Goal: Task Accomplishment & Management: Manage account settings

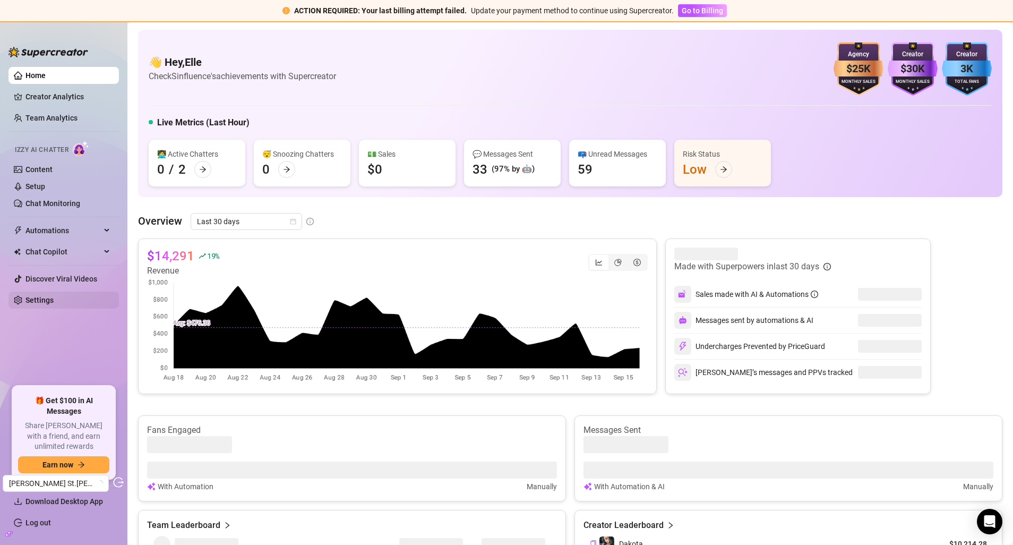
click at [45, 298] on link "Settings" at bounding box center [39, 300] width 28 height 8
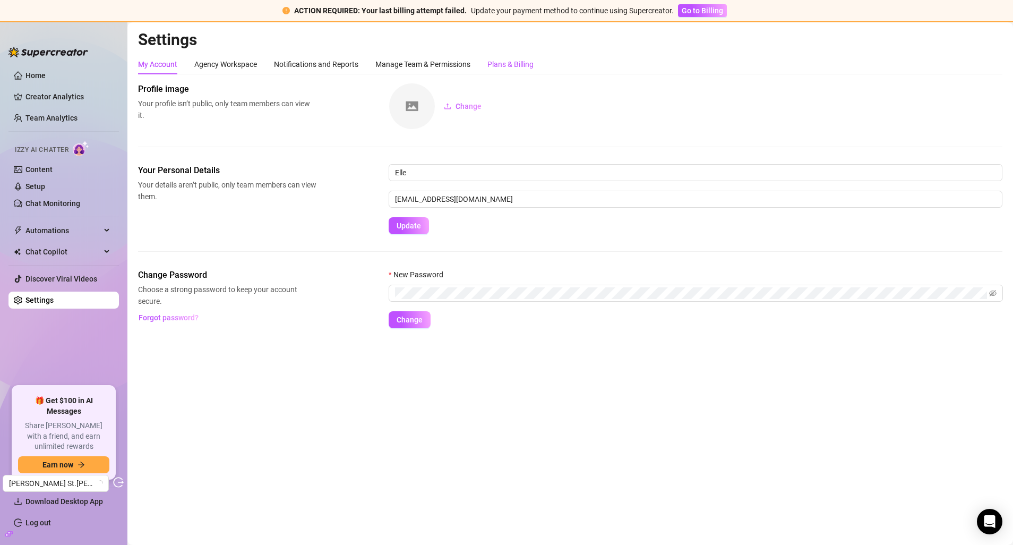
click at [517, 68] on div "Plans & Billing" at bounding box center [510, 64] width 46 height 12
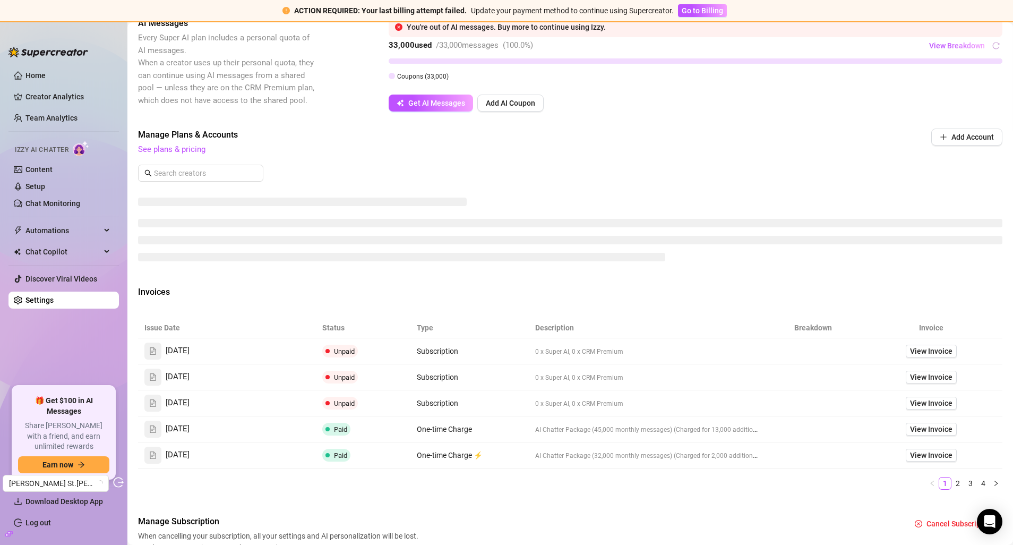
scroll to position [347, 0]
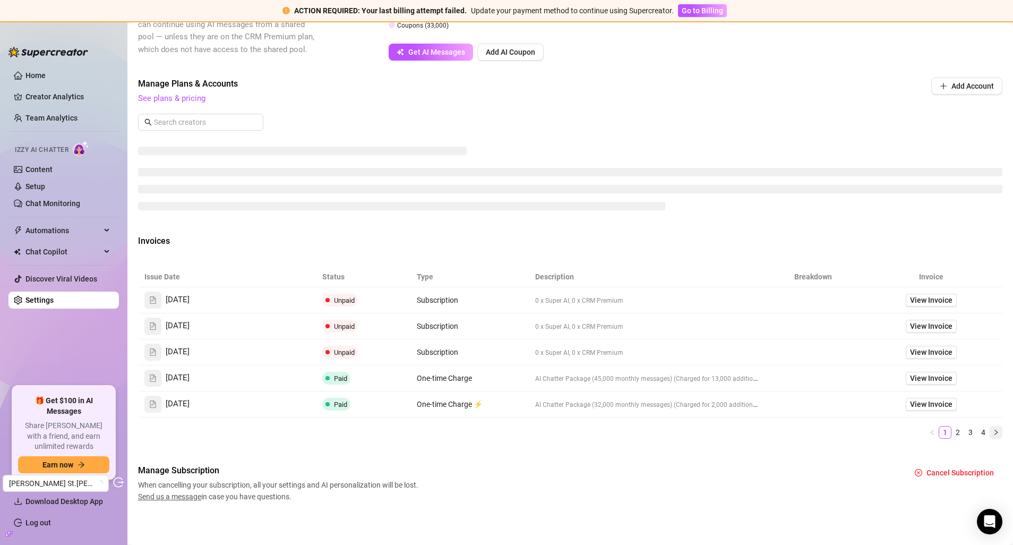
click at [993, 430] on icon "right" at bounding box center [996, 432] width 6 height 6
click at [977, 429] on link "4" at bounding box center [983, 432] width 12 height 12
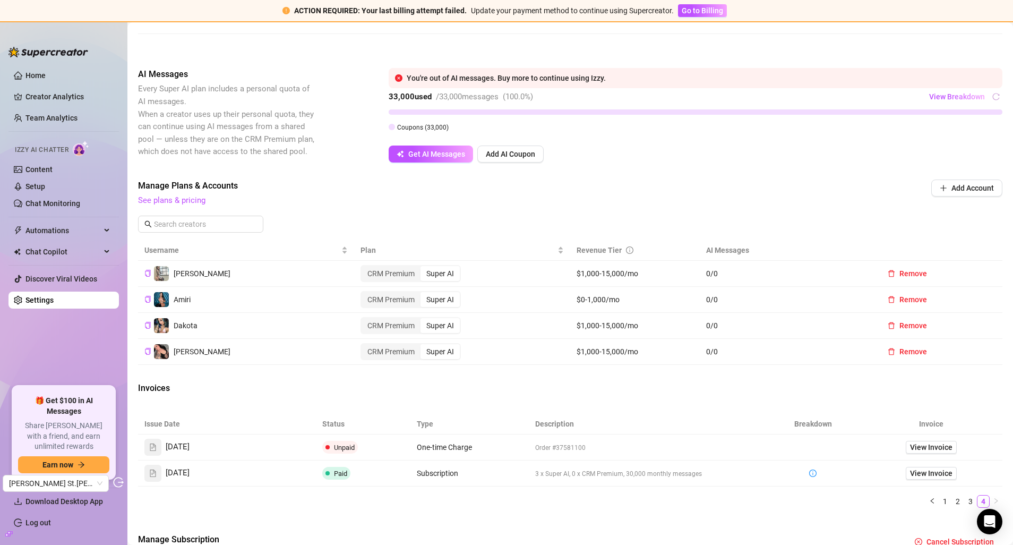
scroll to position [314, 0]
